Goal: Task Accomplishment & Management: Manage account settings

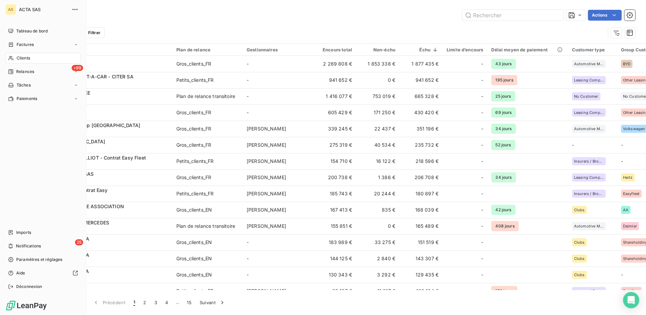
click at [25, 59] on span "Clients" at bounding box center [24, 58] width 14 height 6
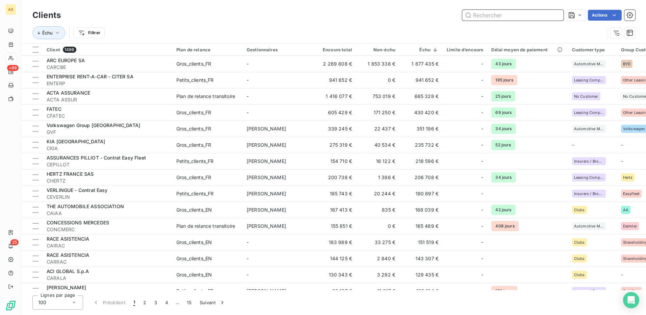
click at [477, 14] on input "text" at bounding box center [512, 15] width 101 height 11
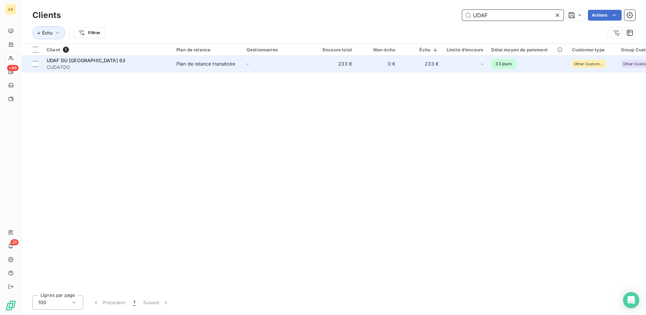
type input "UDAF"
click at [216, 66] on div "Plan de relance transitoire" at bounding box center [205, 63] width 59 height 7
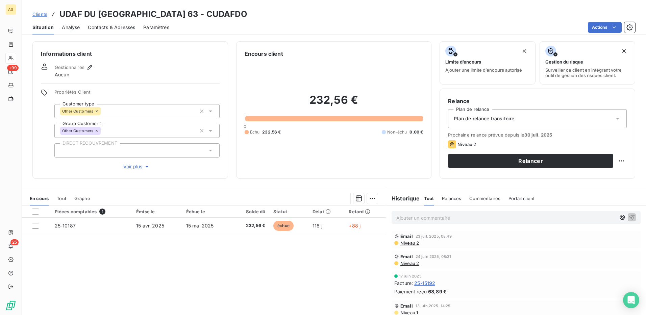
click at [416, 219] on p "Ajouter un commentaire ﻿" at bounding box center [505, 218] width 219 height 8
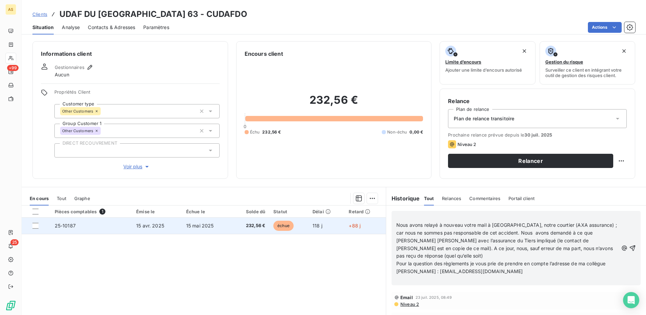
click at [66, 228] on span "25-10187" at bounding box center [65, 226] width 21 height 6
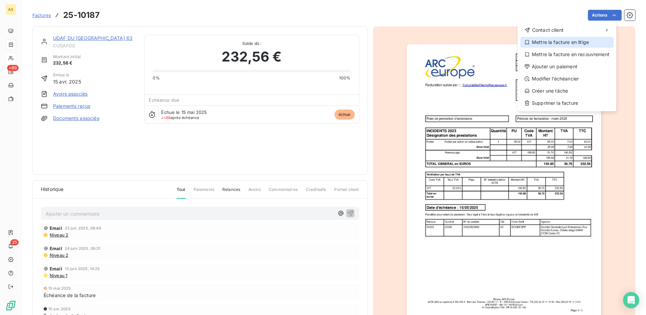
click at [568, 41] on div "Mettre la facture en litige" at bounding box center [566, 42] width 93 height 11
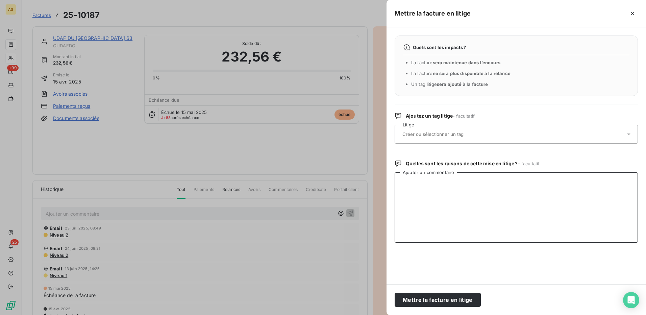
click at [406, 182] on textarea "Ajouter un commentaire" at bounding box center [516, 207] width 243 height 70
drag, startPoint x: 528, startPoint y: 181, endPoint x: 478, endPoint y: 184, distance: 50.1
click at [478, 184] on textarea "ACCIDENT NON RESPONSABLE - ATTENTE TOUJOURS" at bounding box center [516, 207] width 243 height 70
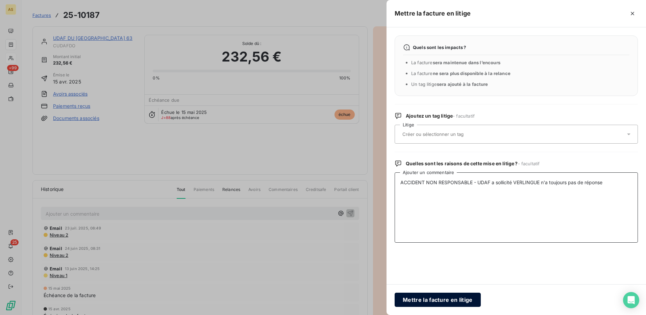
type textarea "ACCIDENT NON RESPONSABLE - UDAF a sollicité VERLINGUE n'a toujours pas de répon…"
click at [439, 299] on button "Mettre la facture en litige" at bounding box center [438, 300] width 86 height 14
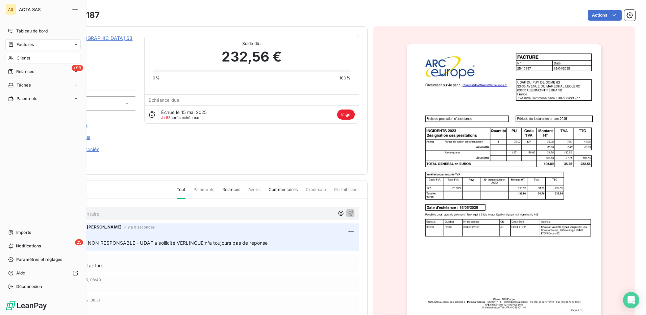
click at [21, 56] on span "Clients" at bounding box center [24, 58] width 14 height 6
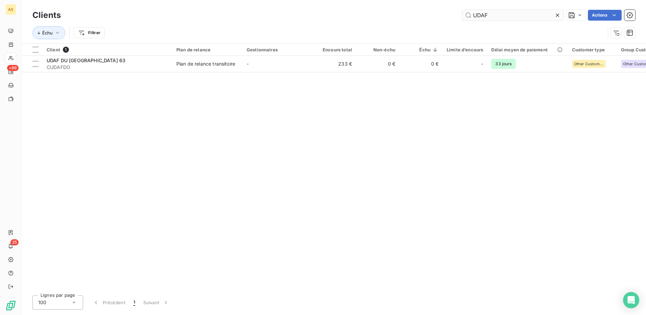
click at [558, 14] on icon at bounding box center [557, 15] width 7 height 7
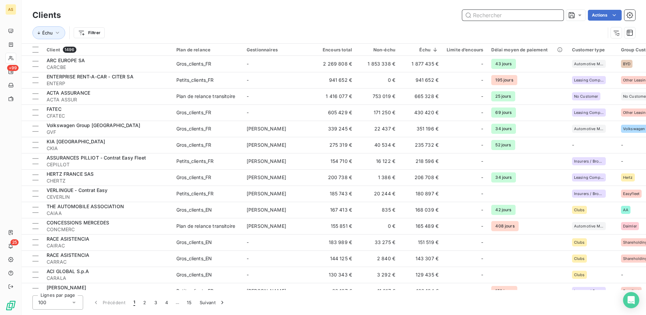
click at [481, 14] on input "text" at bounding box center [512, 15] width 101 height 11
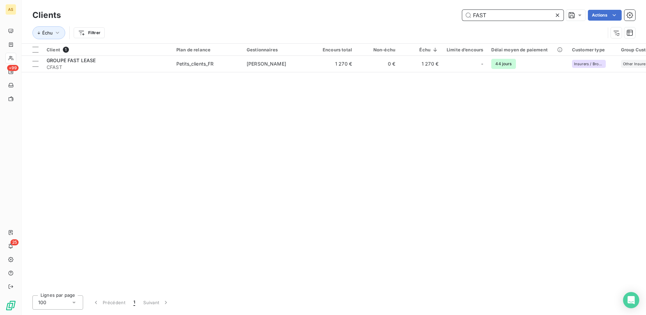
type input "FAST"
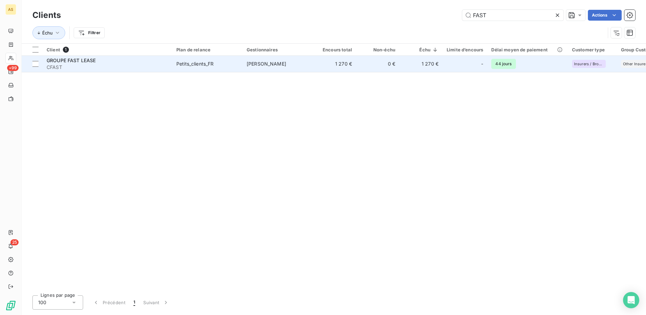
click at [274, 62] on span "[PERSON_NAME]" at bounding box center [267, 64] width 40 height 6
